Goal: Navigation & Orientation: Go to known website

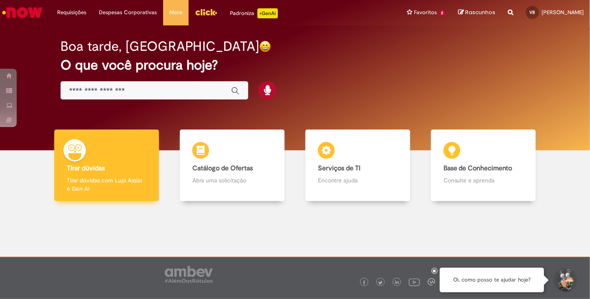
scroll to position [10, 0]
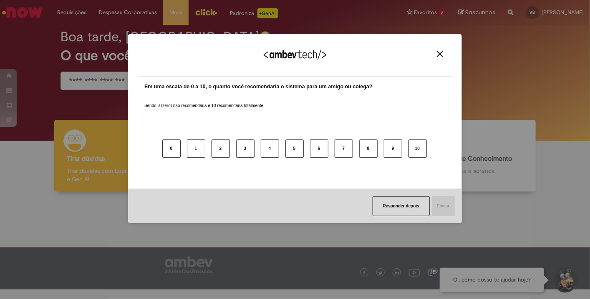
click at [443, 58] on div "Agradecemos seu feedback!" at bounding box center [295, 60] width 314 height 33
click at [441, 53] on img "Close" at bounding box center [440, 54] width 6 height 6
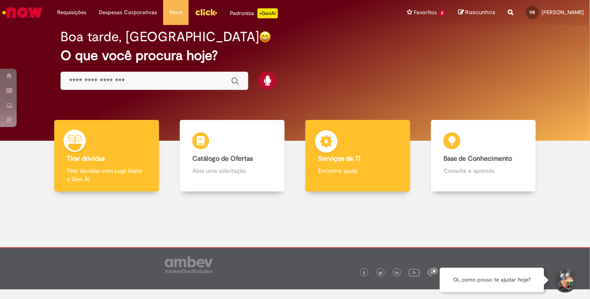
click at [367, 165] on div "Serviços de TI Serviços de TI Encontre ajuda" at bounding box center [357, 156] width 105 height 72
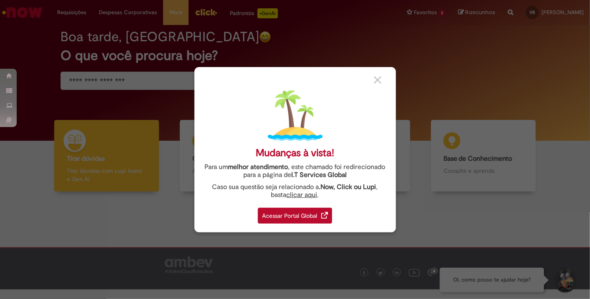
click at [272, 211] on div "Acessar Portal Global" at bounding box center [295, 216] width 74 height 16
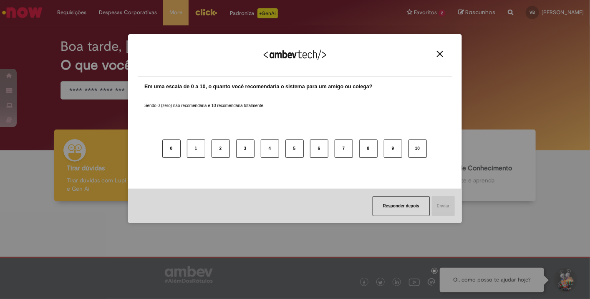
click at [434, 51] on div "Agradecemos seu feedback!" at bounding box center [295, 60] width 314 height 33
click at [438, 51] on img "Close" at bounding box center [440, 54] width 6 height 6
